Goal: Transaction & Acquisition: Purchase product/service

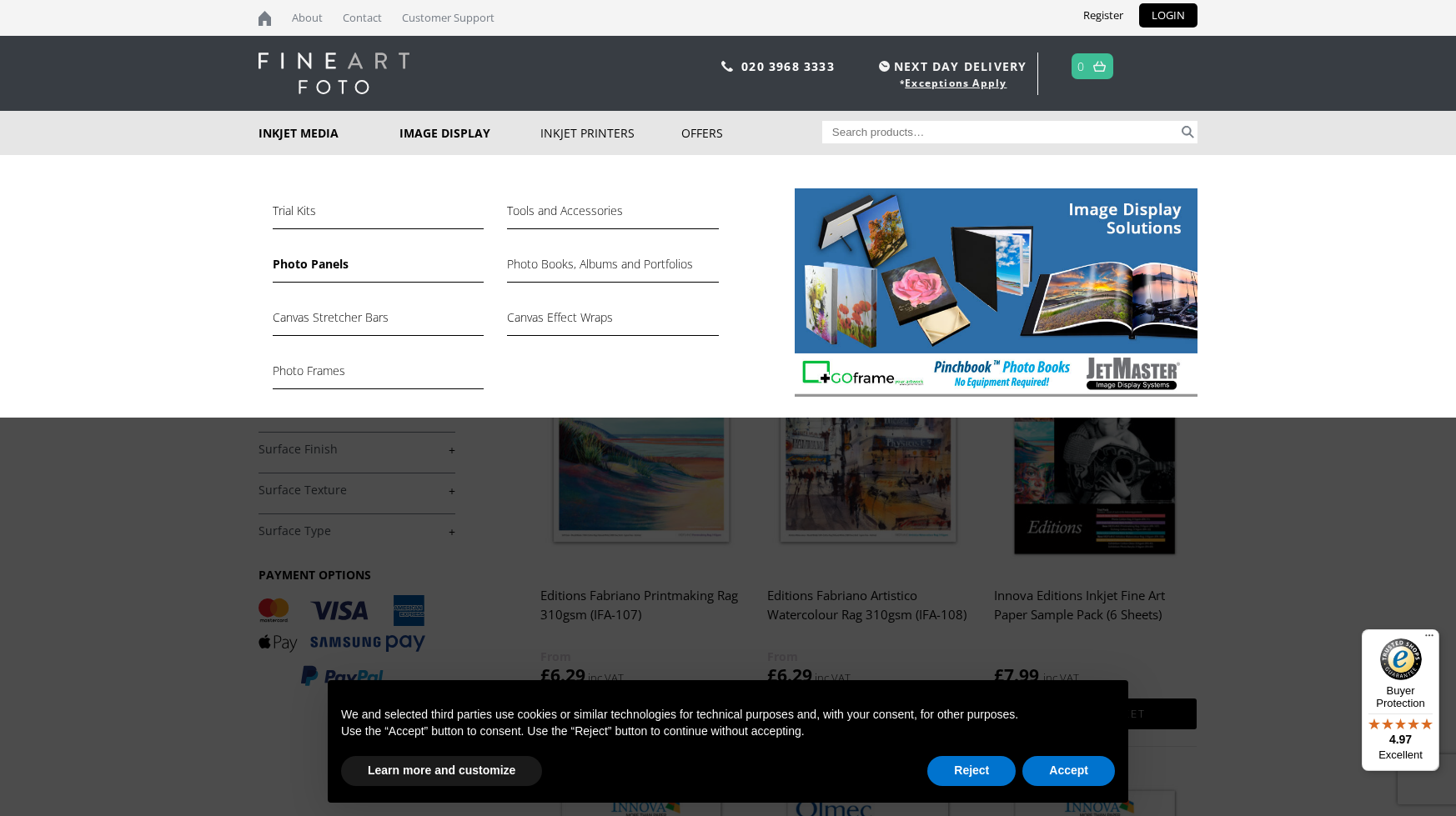
click at [311, 268] on link "Photo Panels" at bounding box center [378, 268] width 211 height 29
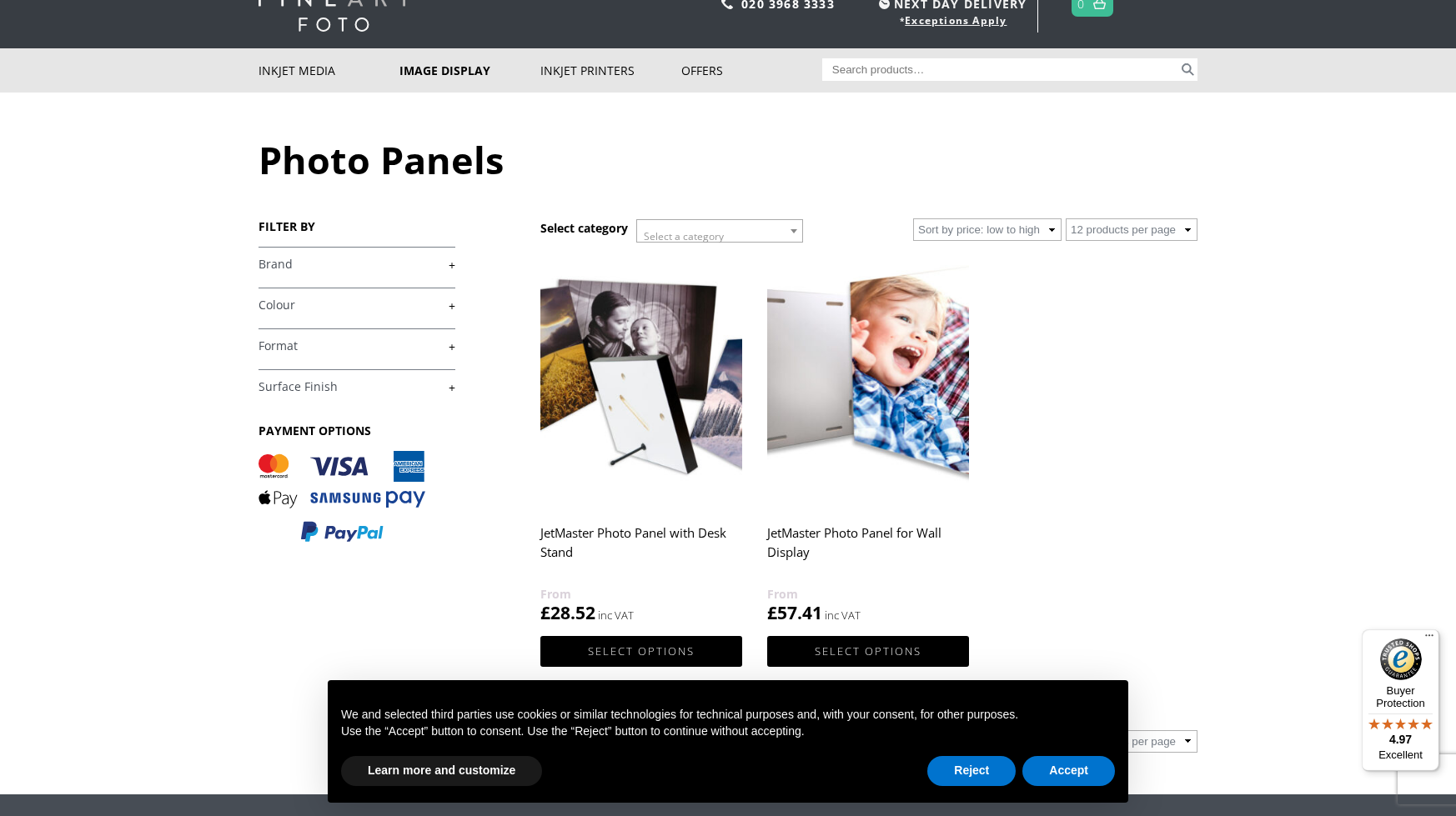
scroll to position [80, 0]
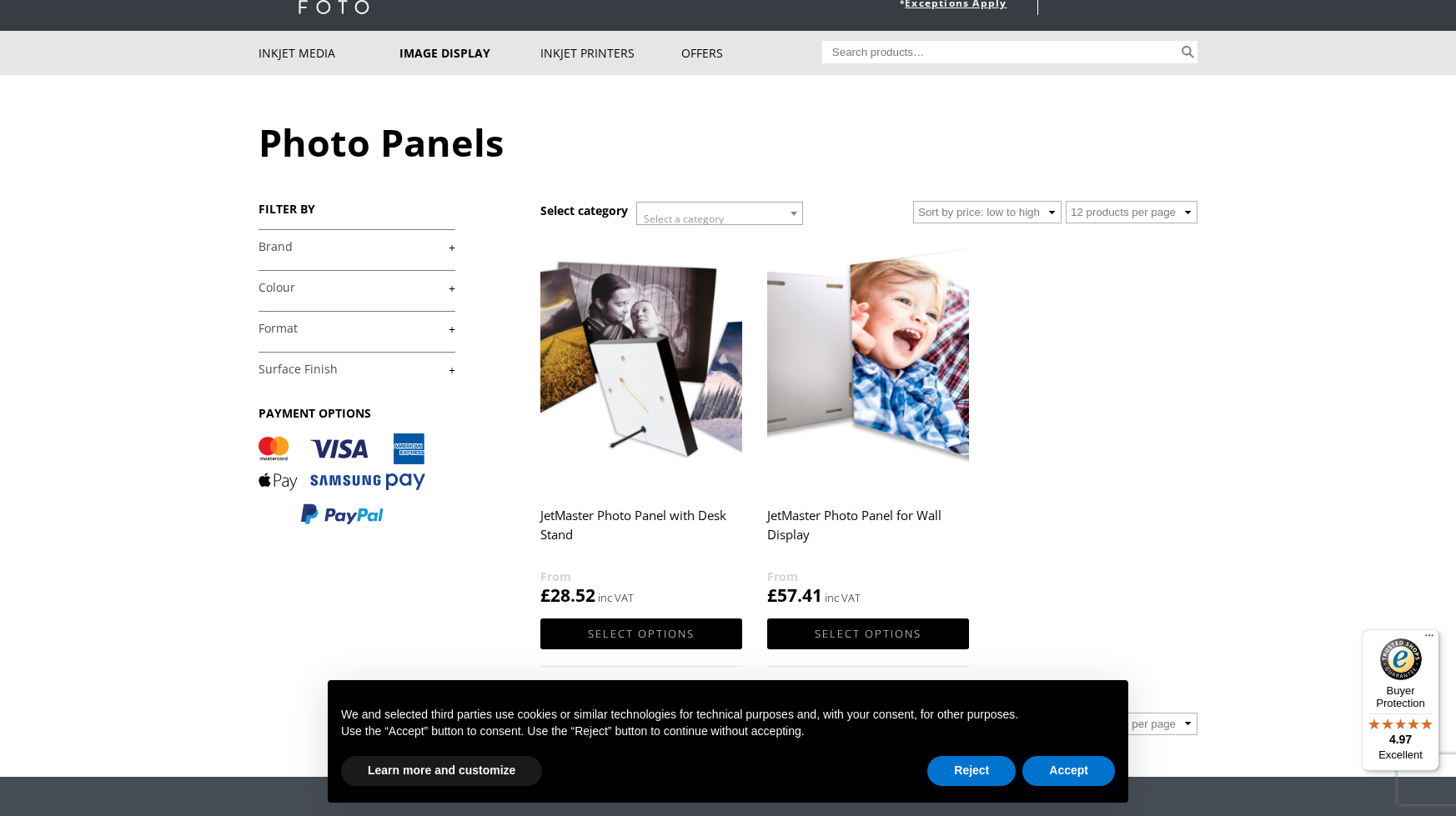
click at [641, 415] on img at bounding box center [641, 363] width 202 height 252
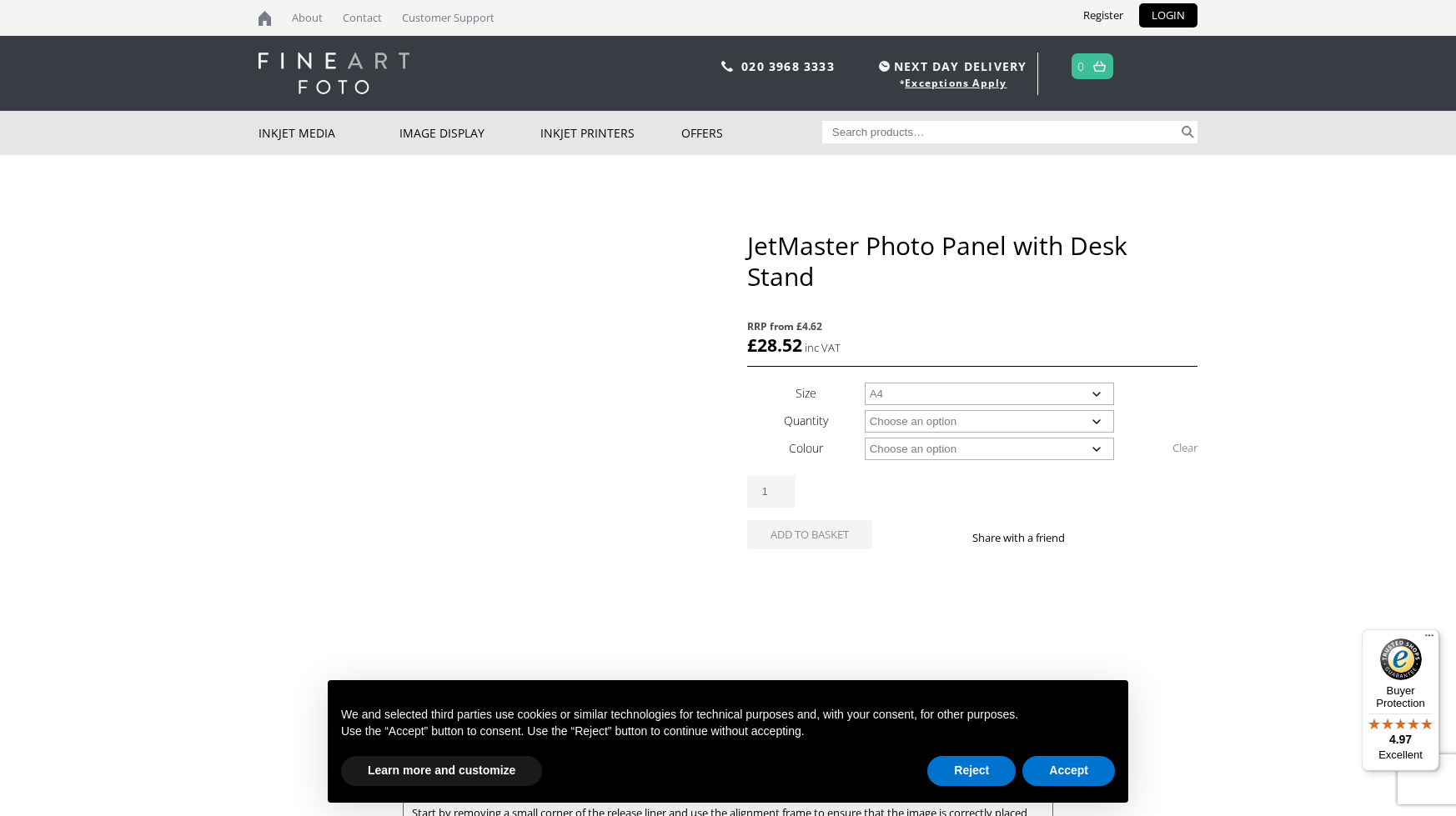
select select "a4"
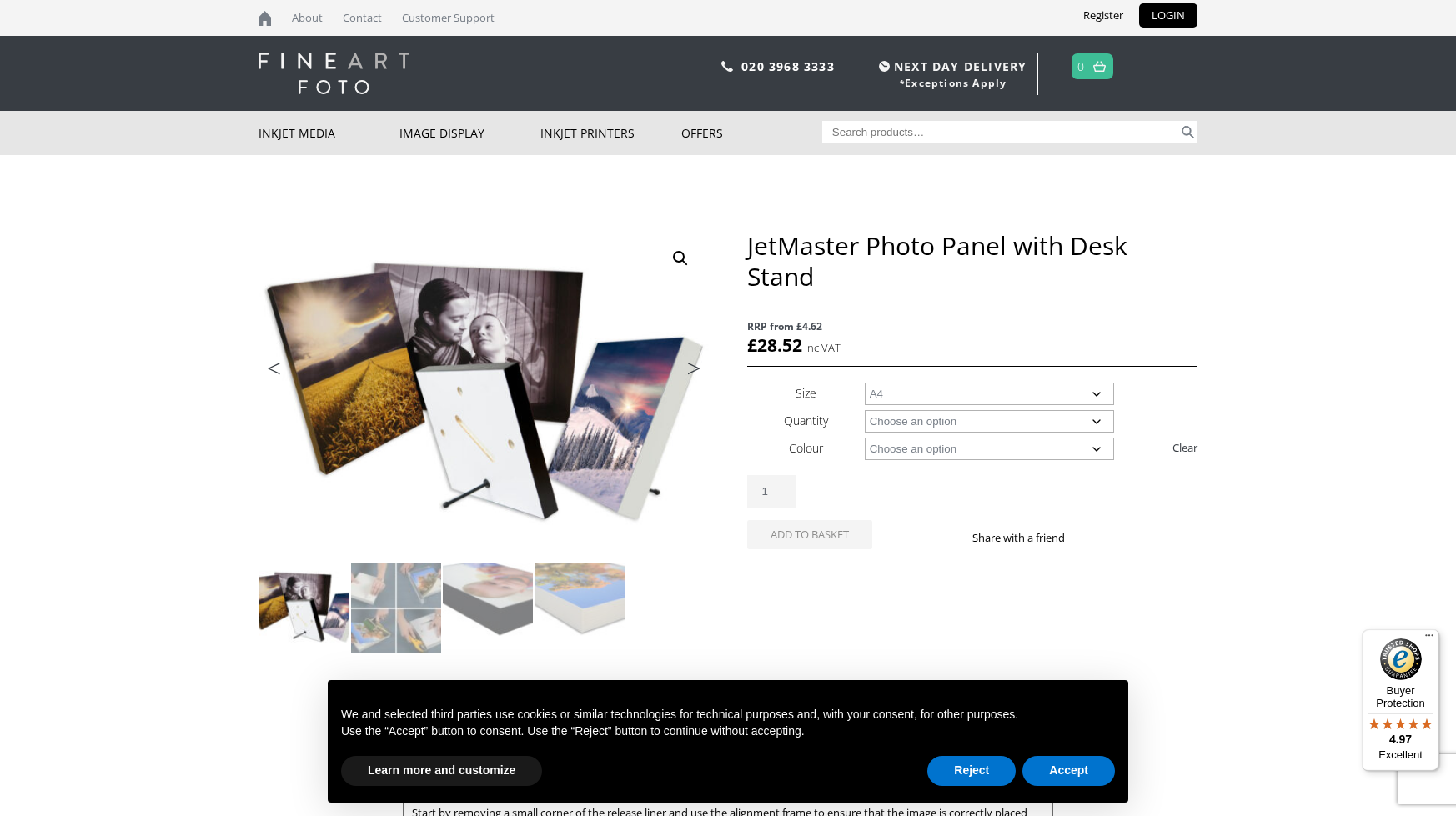
select select "10-panels-with-desk-stands"
select select "a4"
select select "black"
select select "a4"
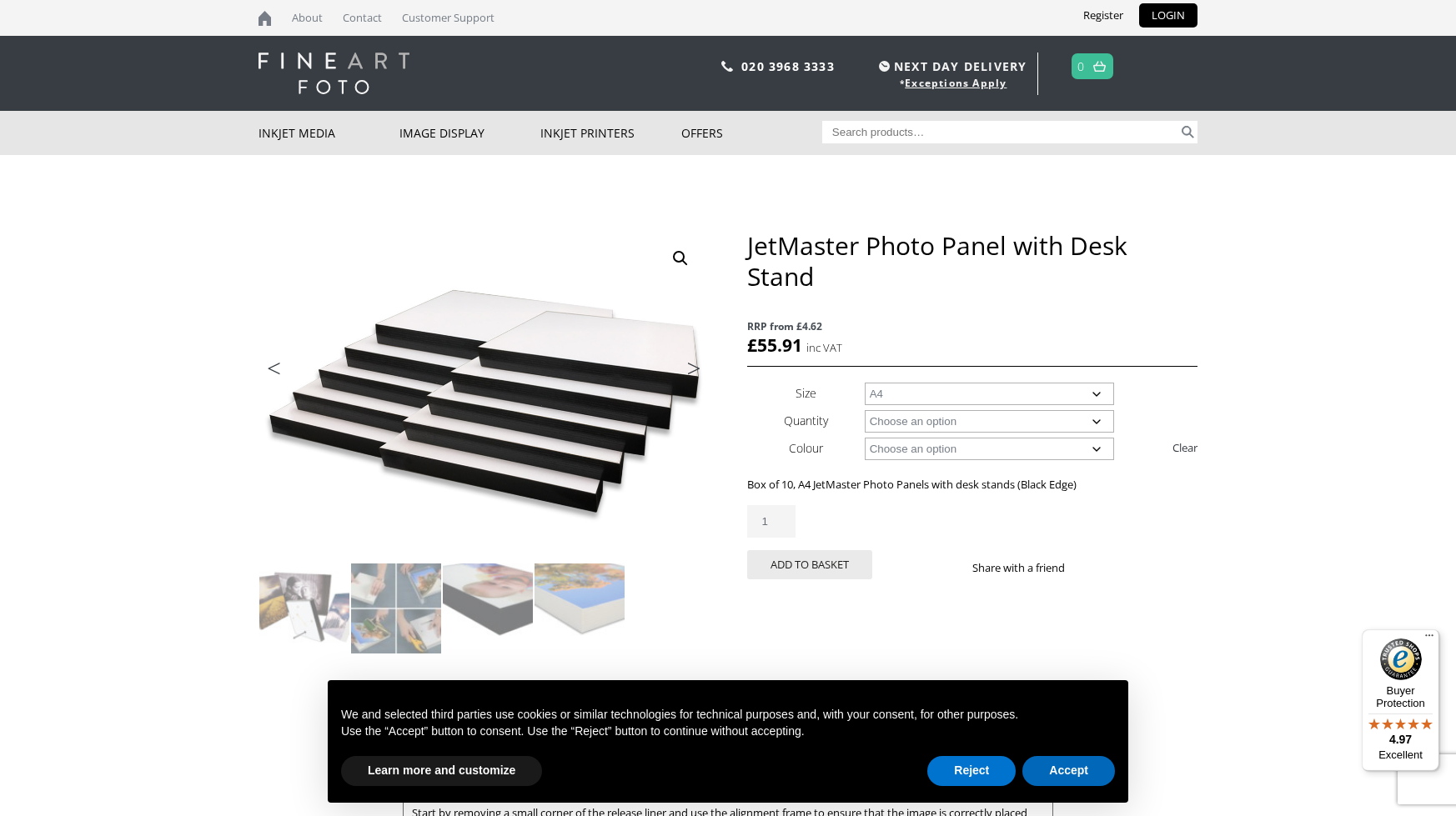
click at [1065, 776] on button "Accept" at bounding box center [1069, 770] width 93 height 30
